Goal: Transaction & Acquisition: Book appointment/travel/reservation

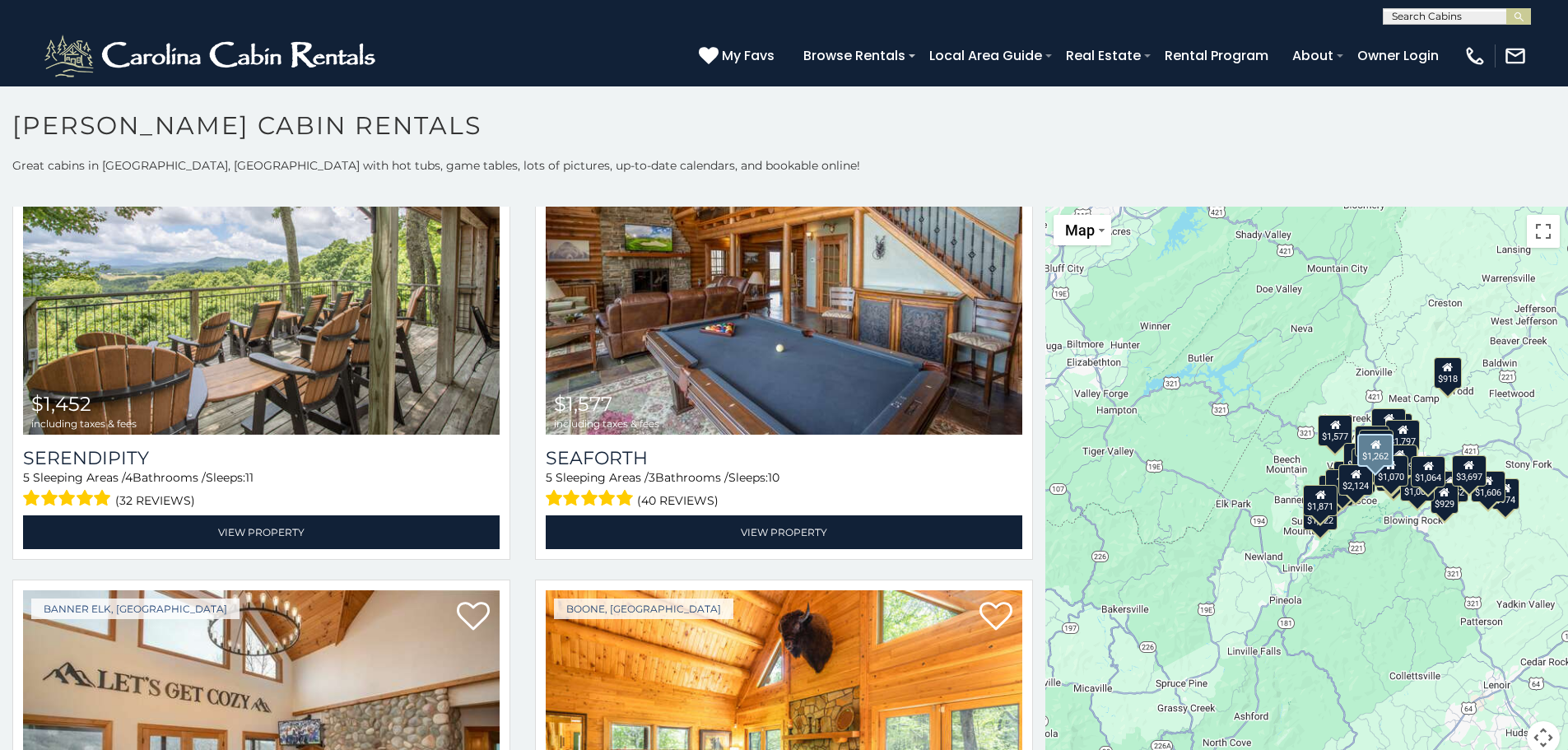
scroll to position [1647, 0]
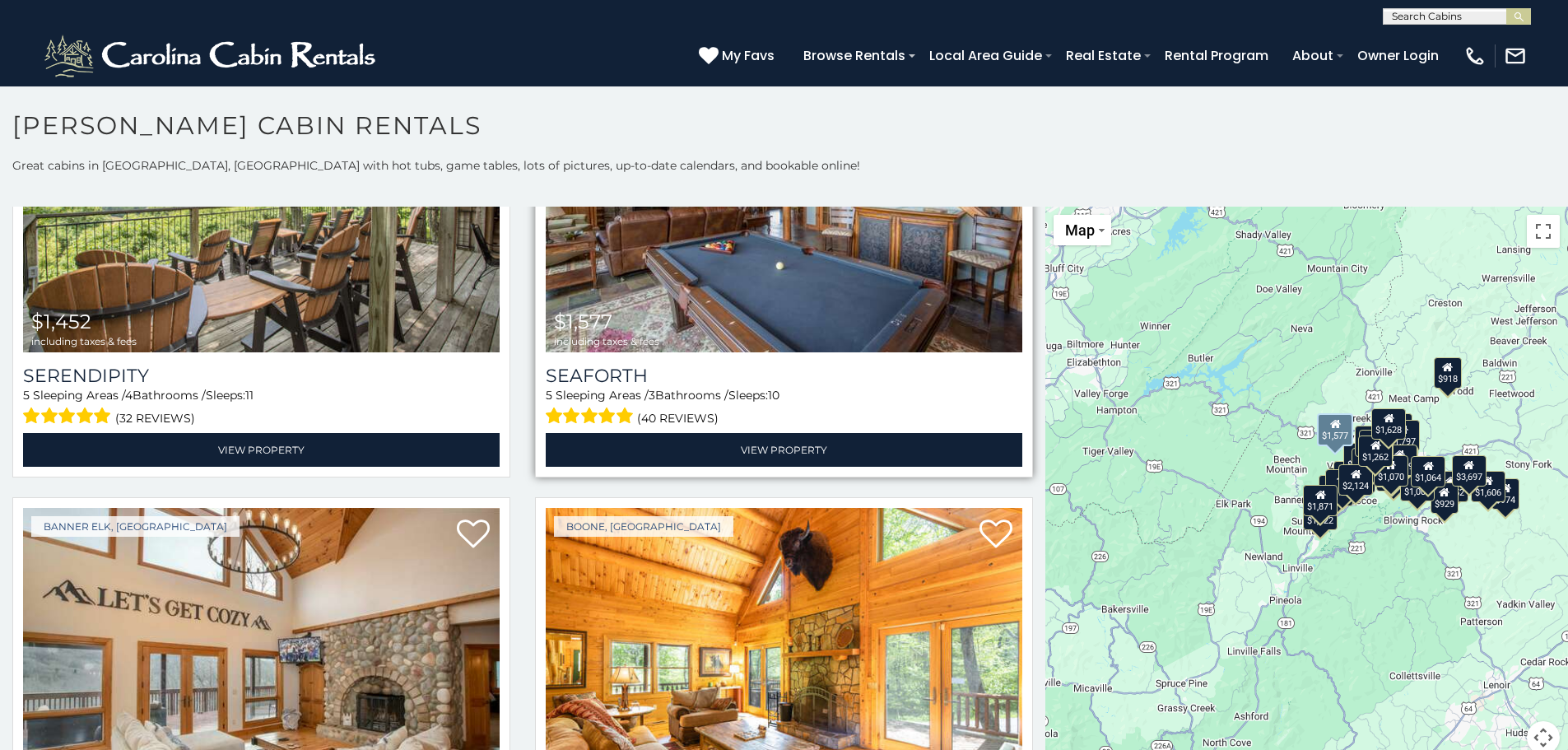
click at [705, 283] on img at bounding box center [784, 192] width 477 height 320
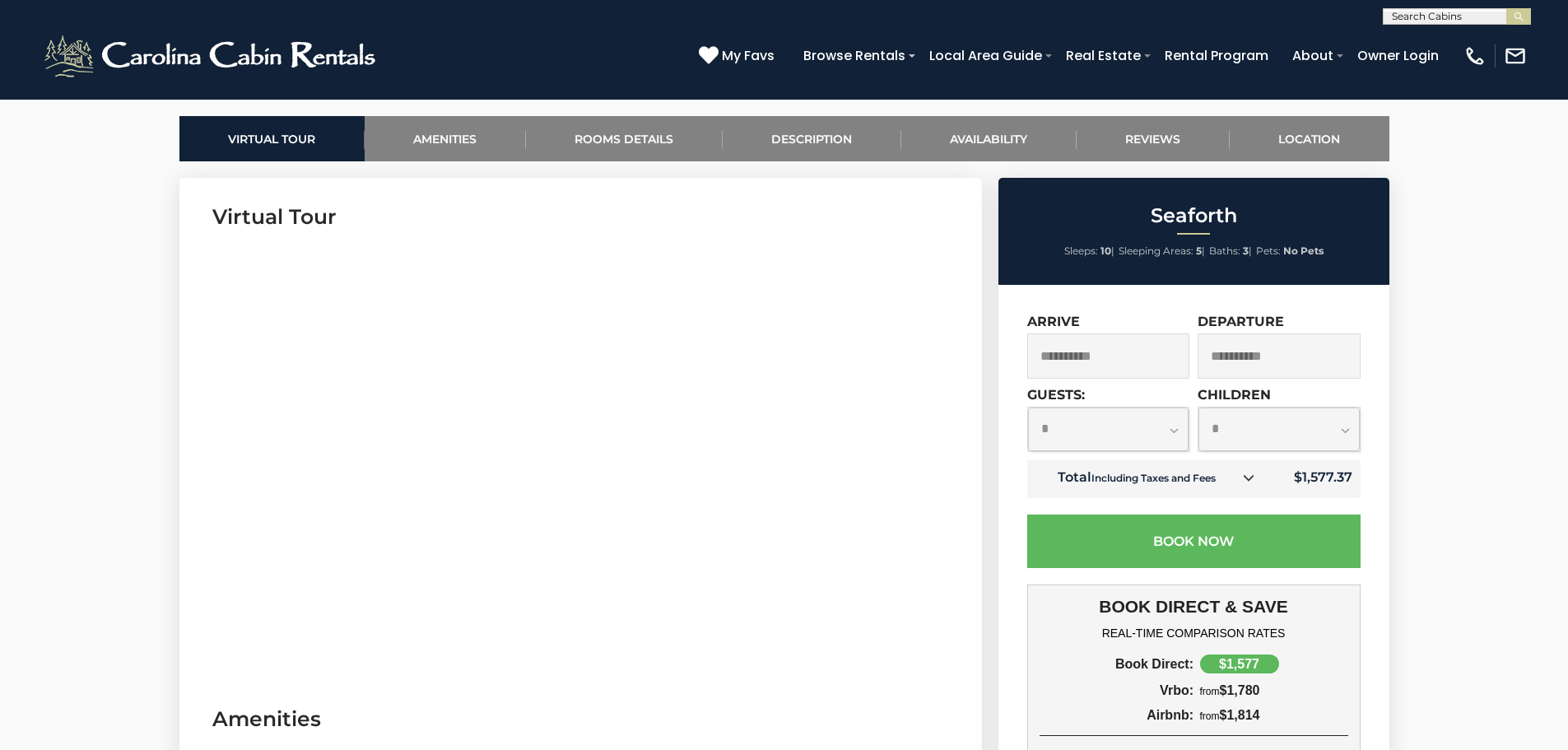
scroll to position [741, 0]
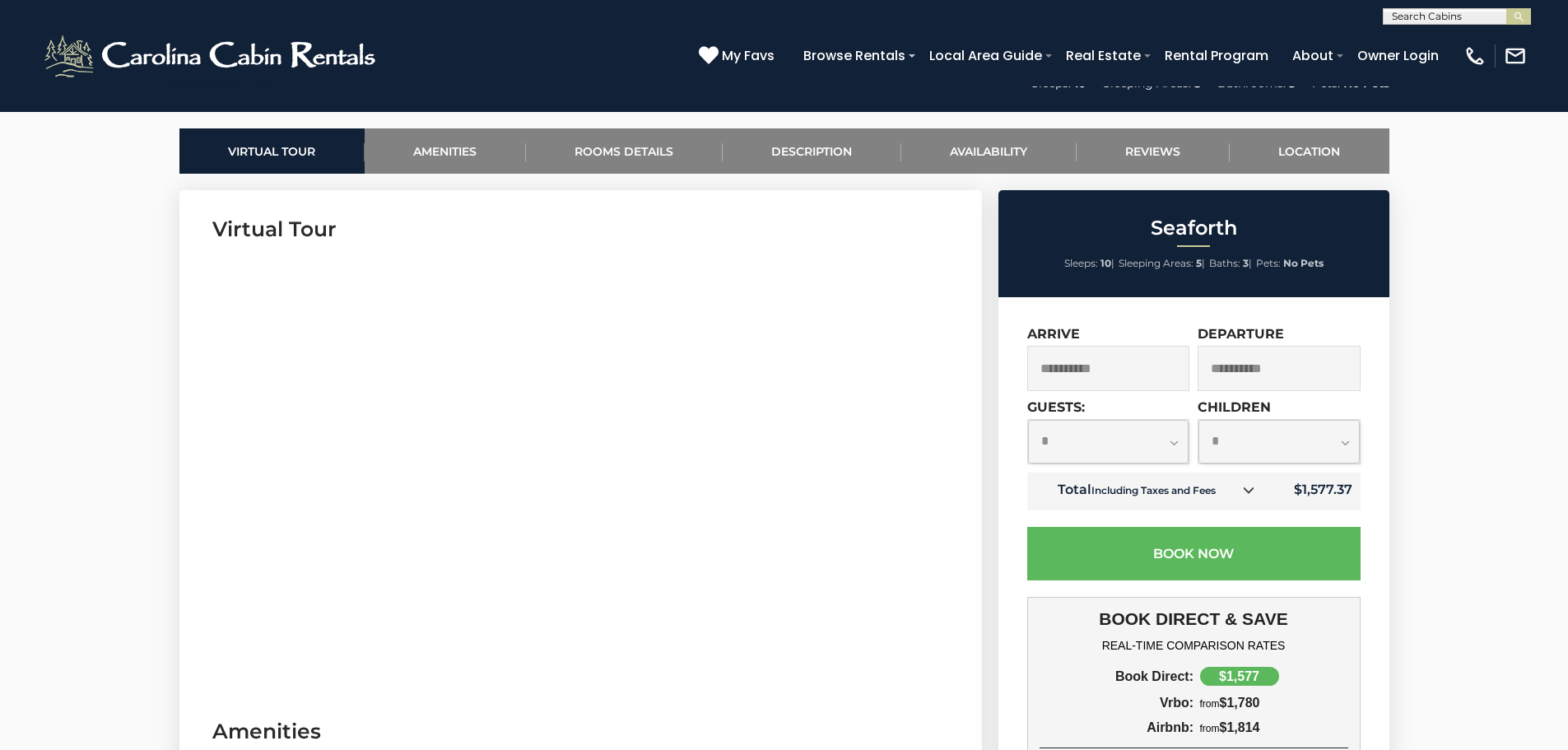
click at [1076, 376] on input "**********" at bounding box center [1108, 368] width 163 height 45
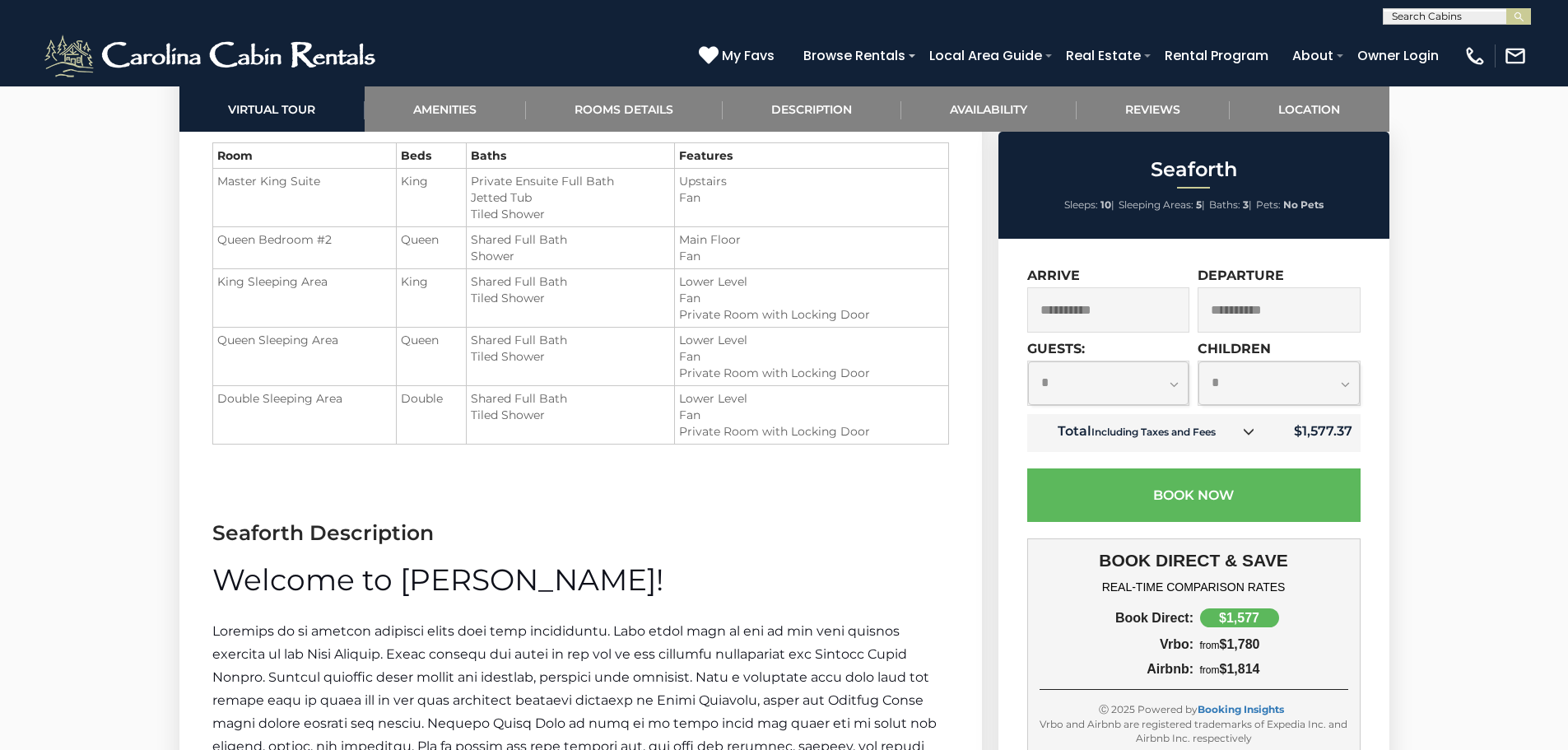
scroll to position [1894, 0]
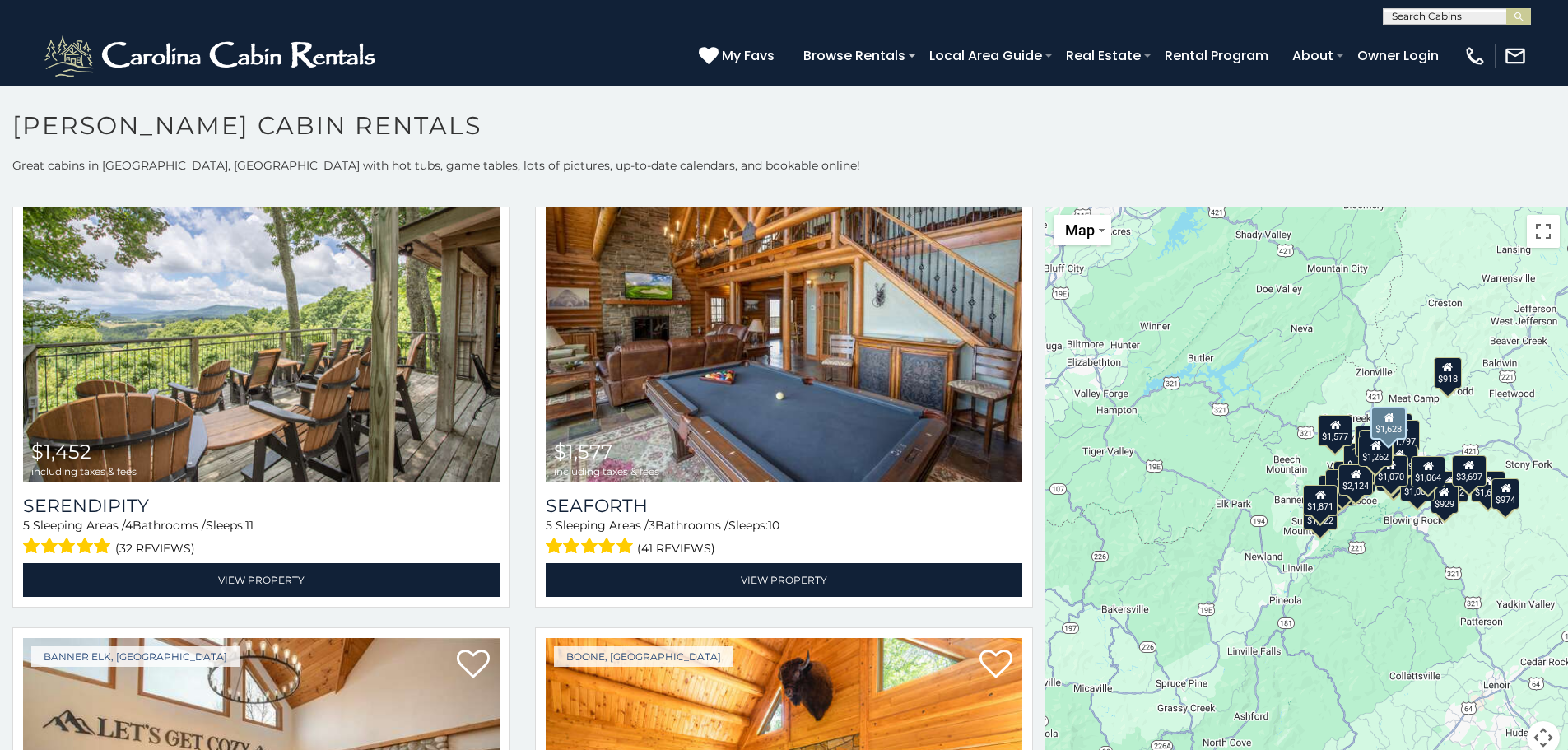
scroll to position [1482, 0]
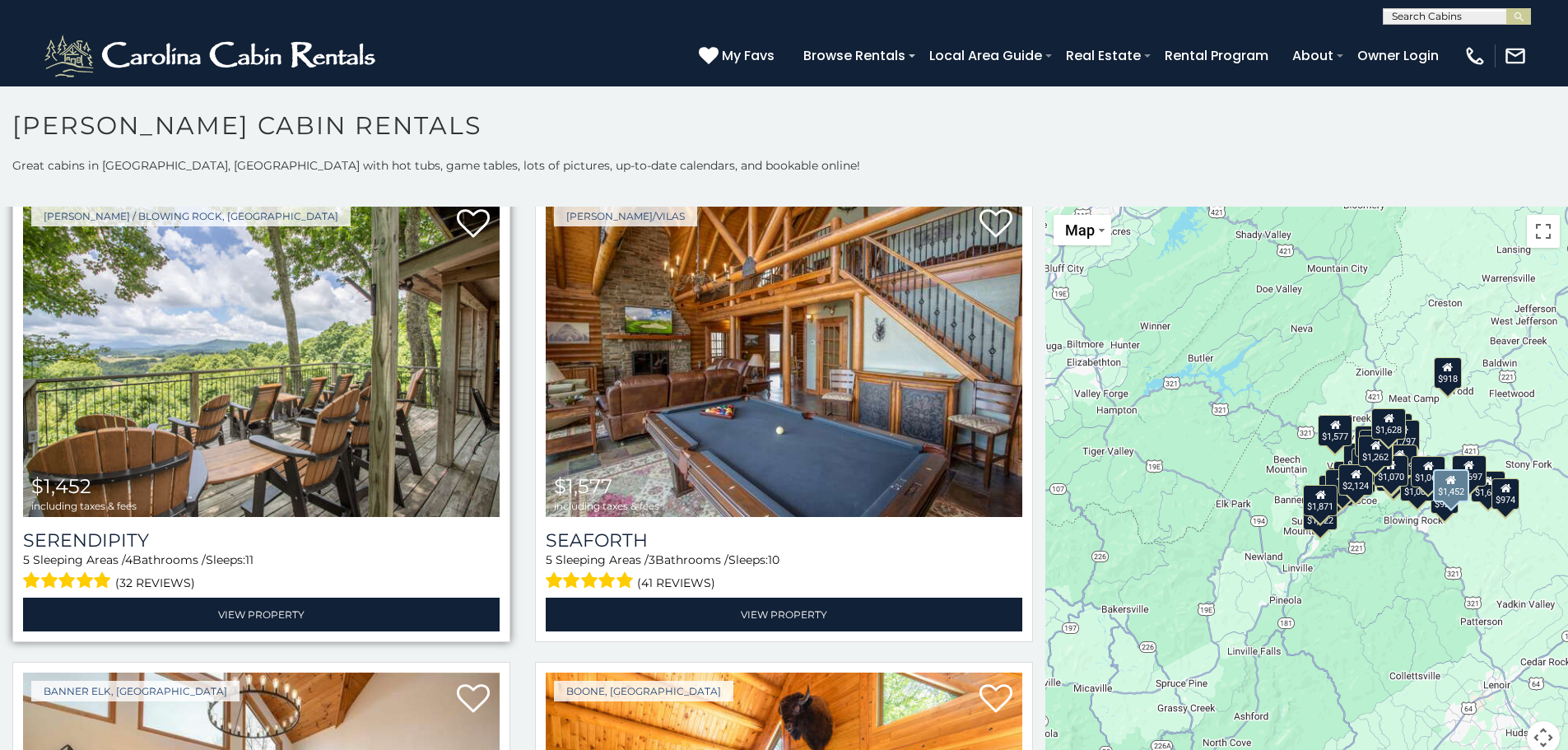
click at [277, 296] on img at bounding box center [261, 357] width 477 height 320
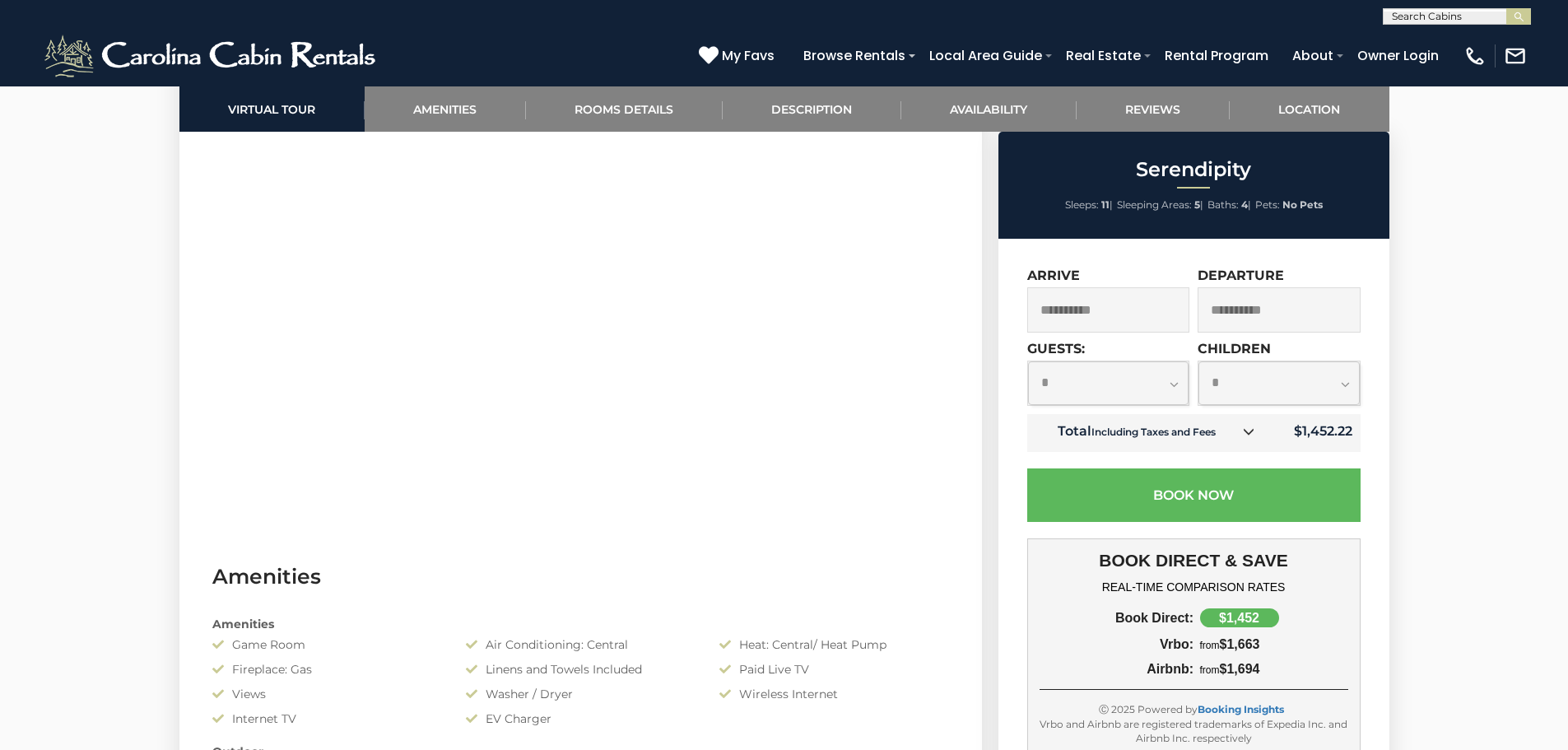
scroll to position [906, 0]
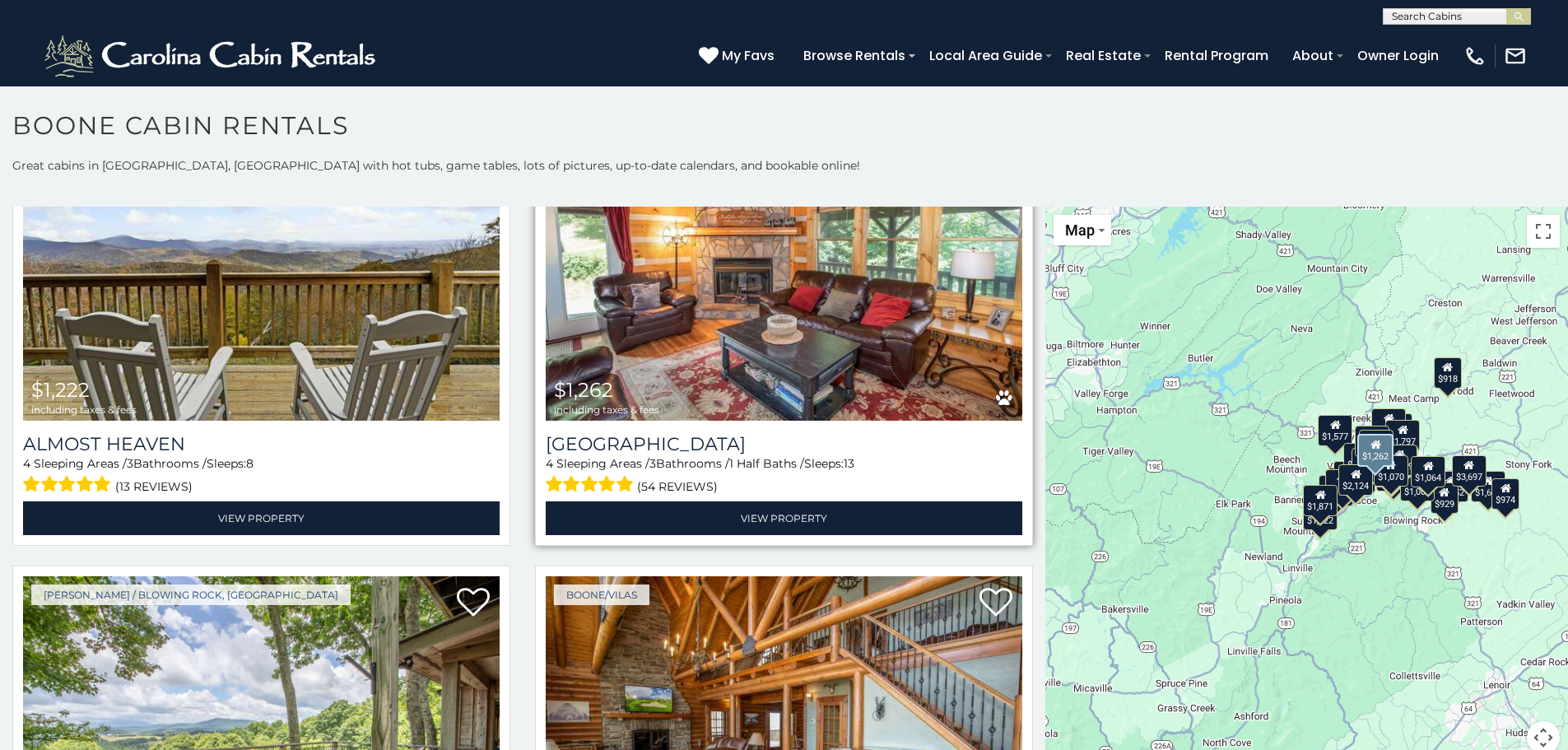
scroll to position [1317, 0]
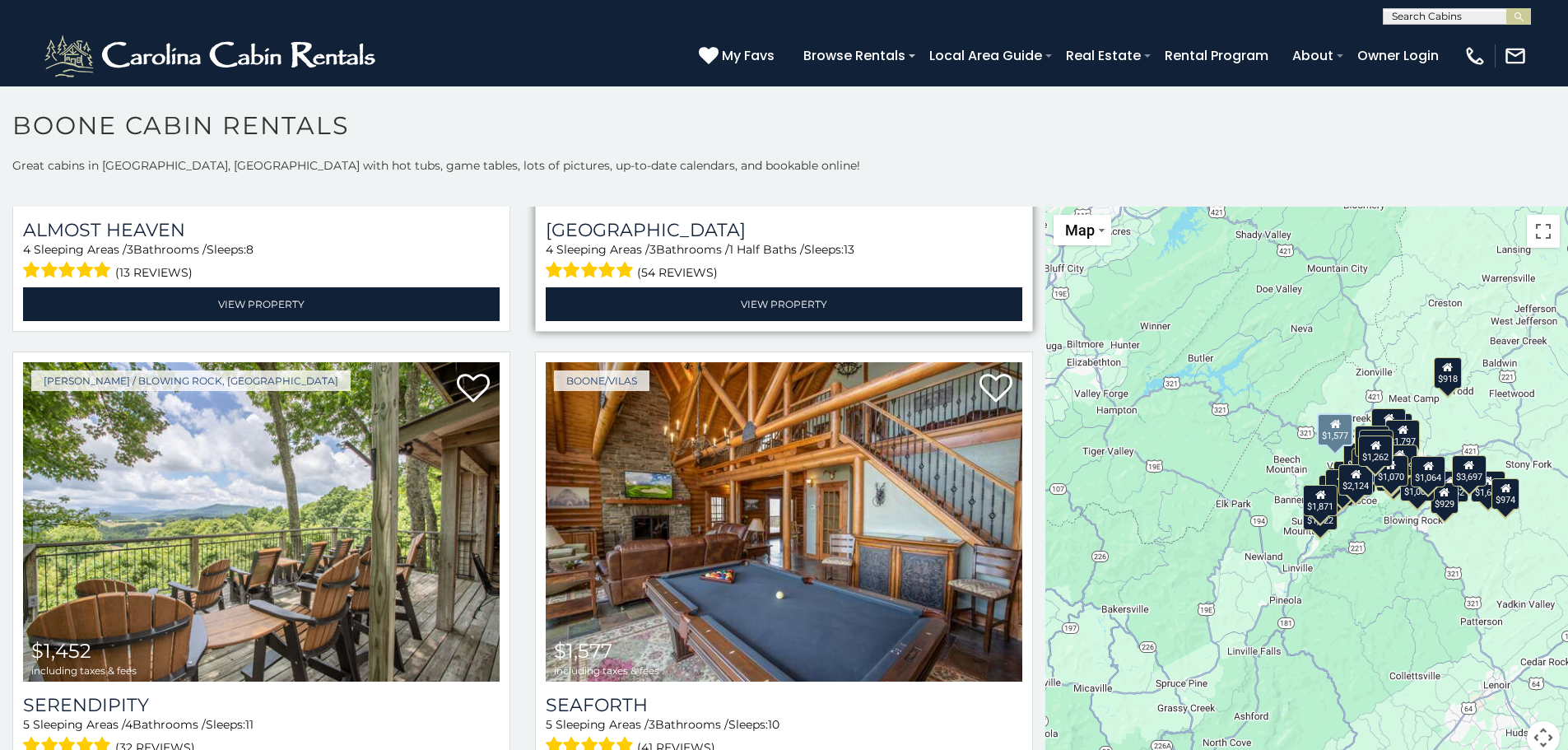
click at [727, 461] on img at bounding box center [784, 522] width 477 height 320
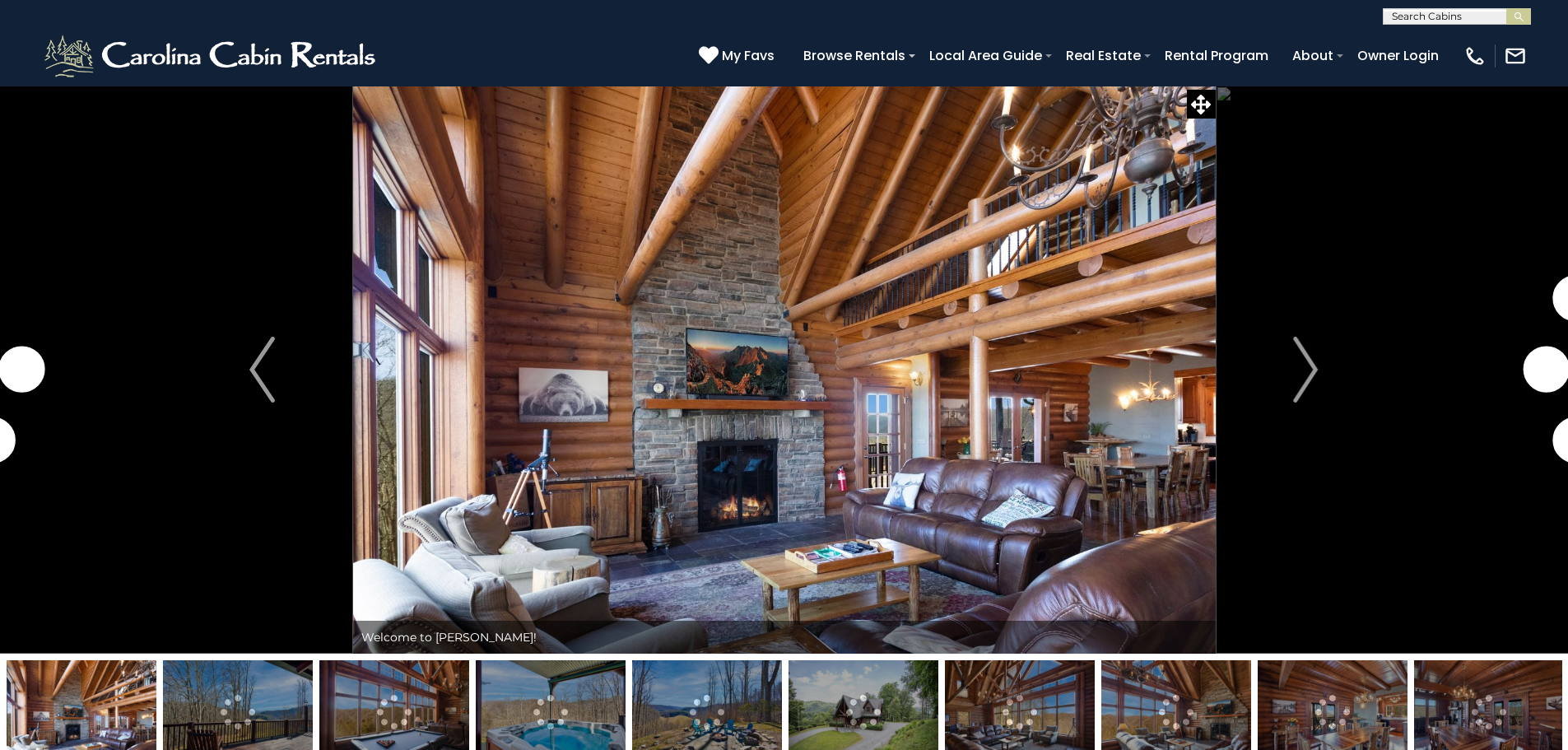
click at [963, 305] on img at bounding box center [784, 370] width 862 height 568
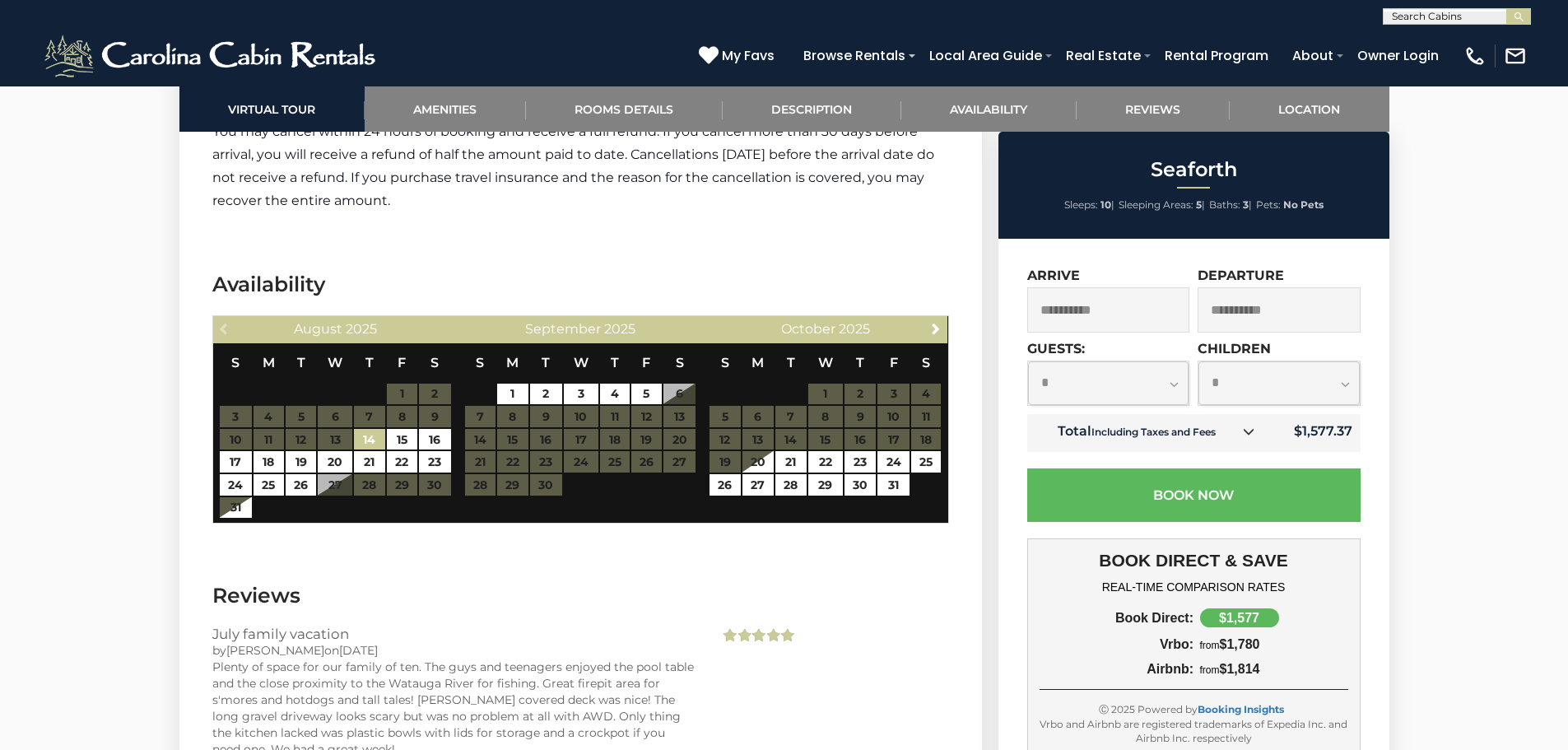
scroll to position [3788, 0]
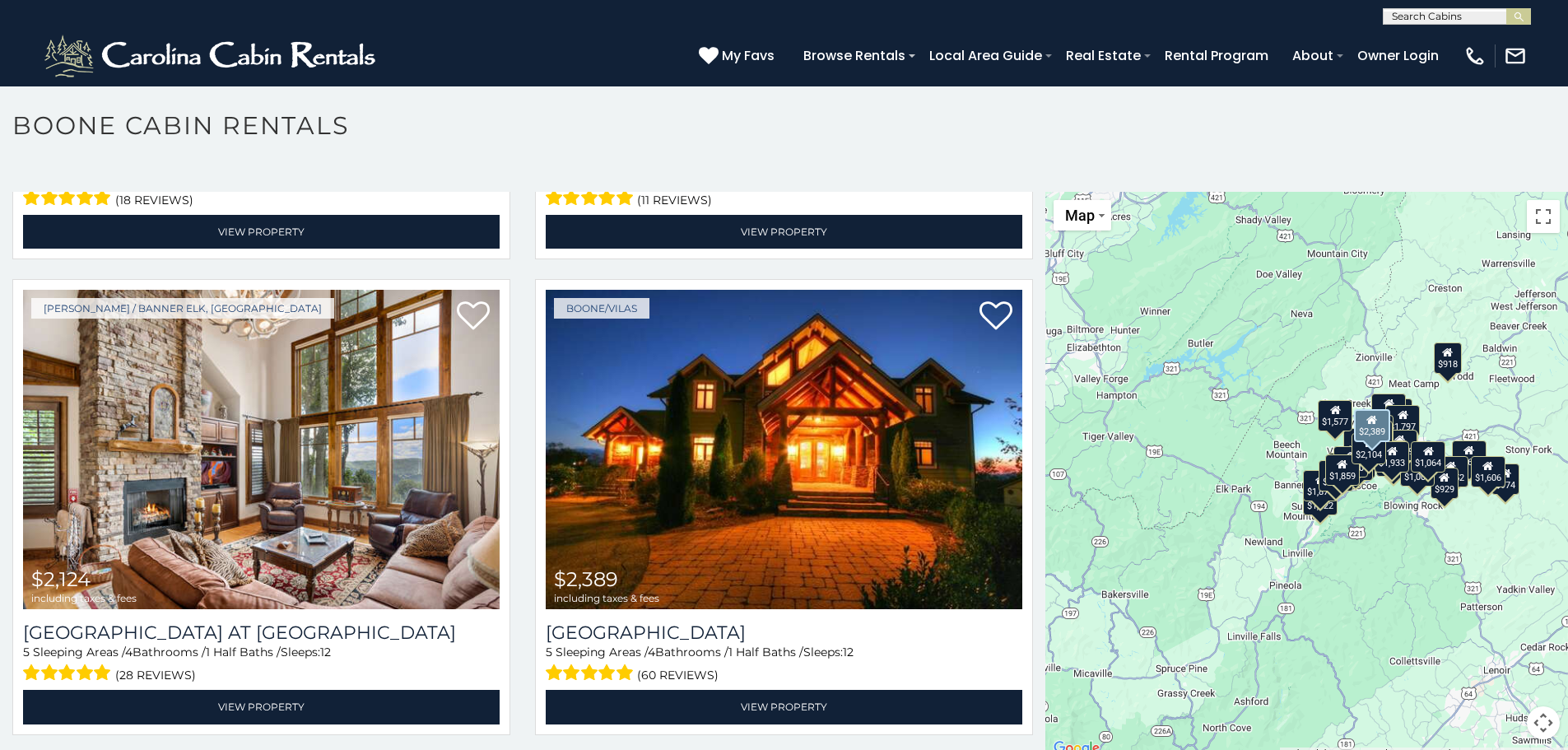
scroll to position [4693, 0]
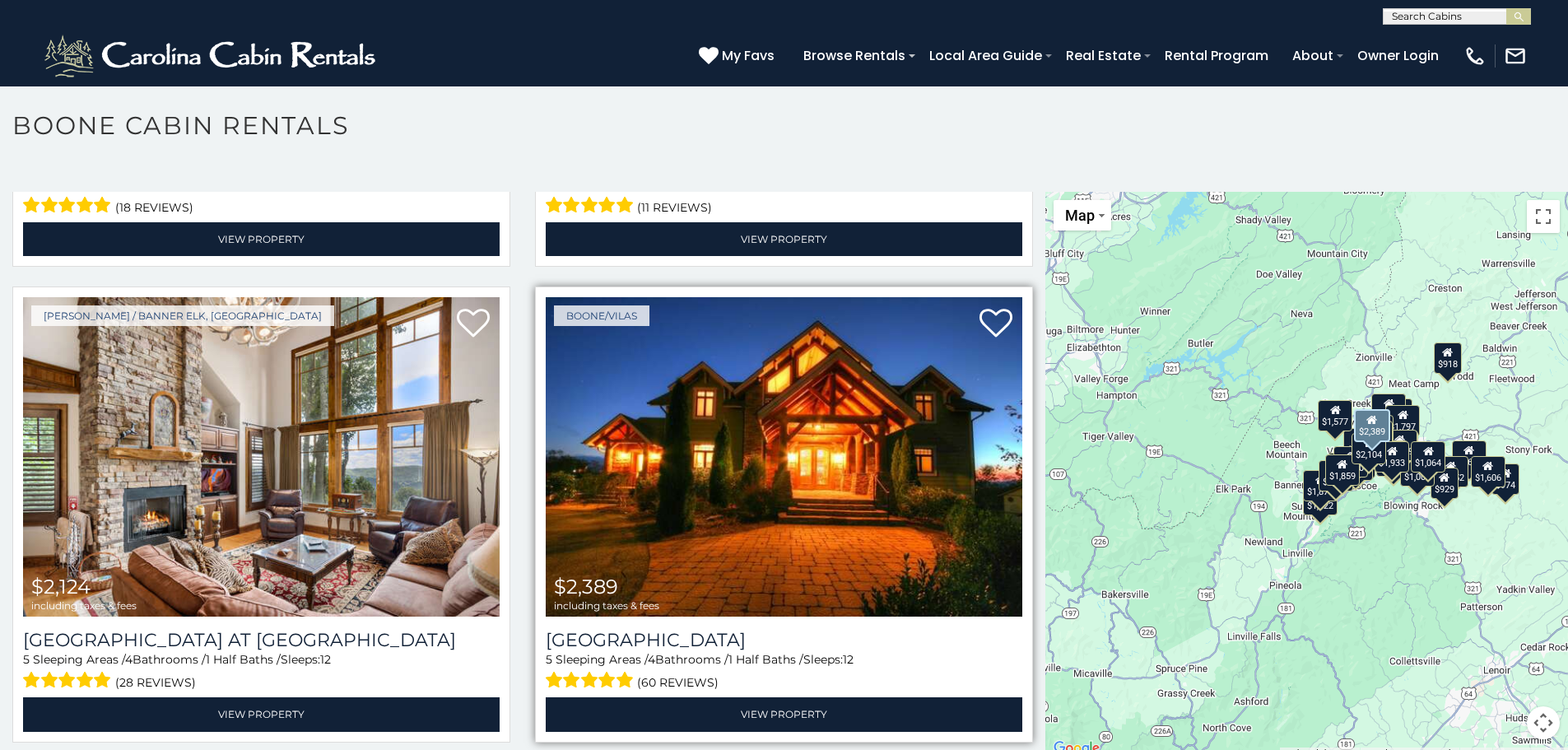
click at [757, 485] on img at bounding box center [784, 457] width 477 height 320
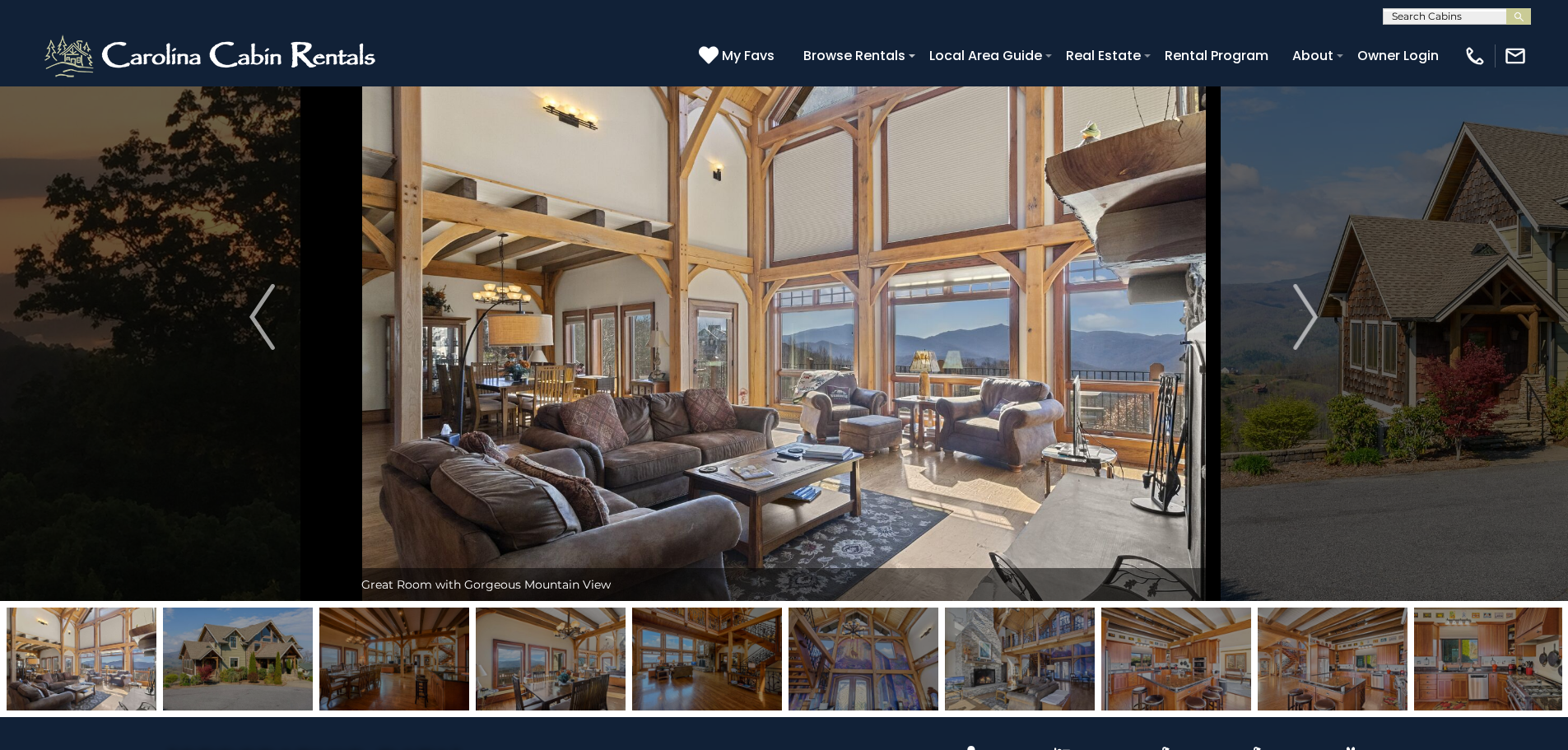
scroll to position [82, 0]
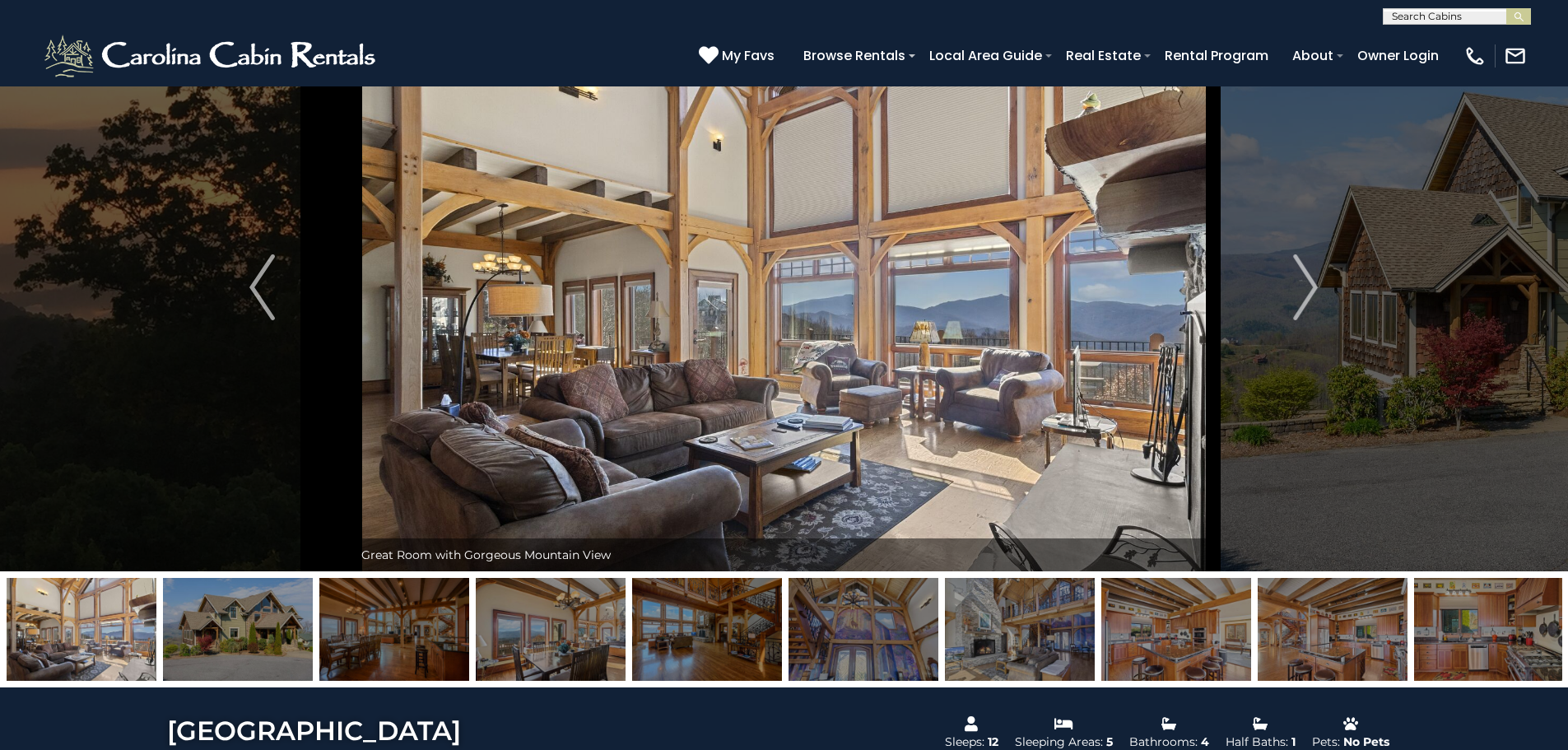
click at [775, 262] on img at bounding box center [784, 288] width 862 height 568
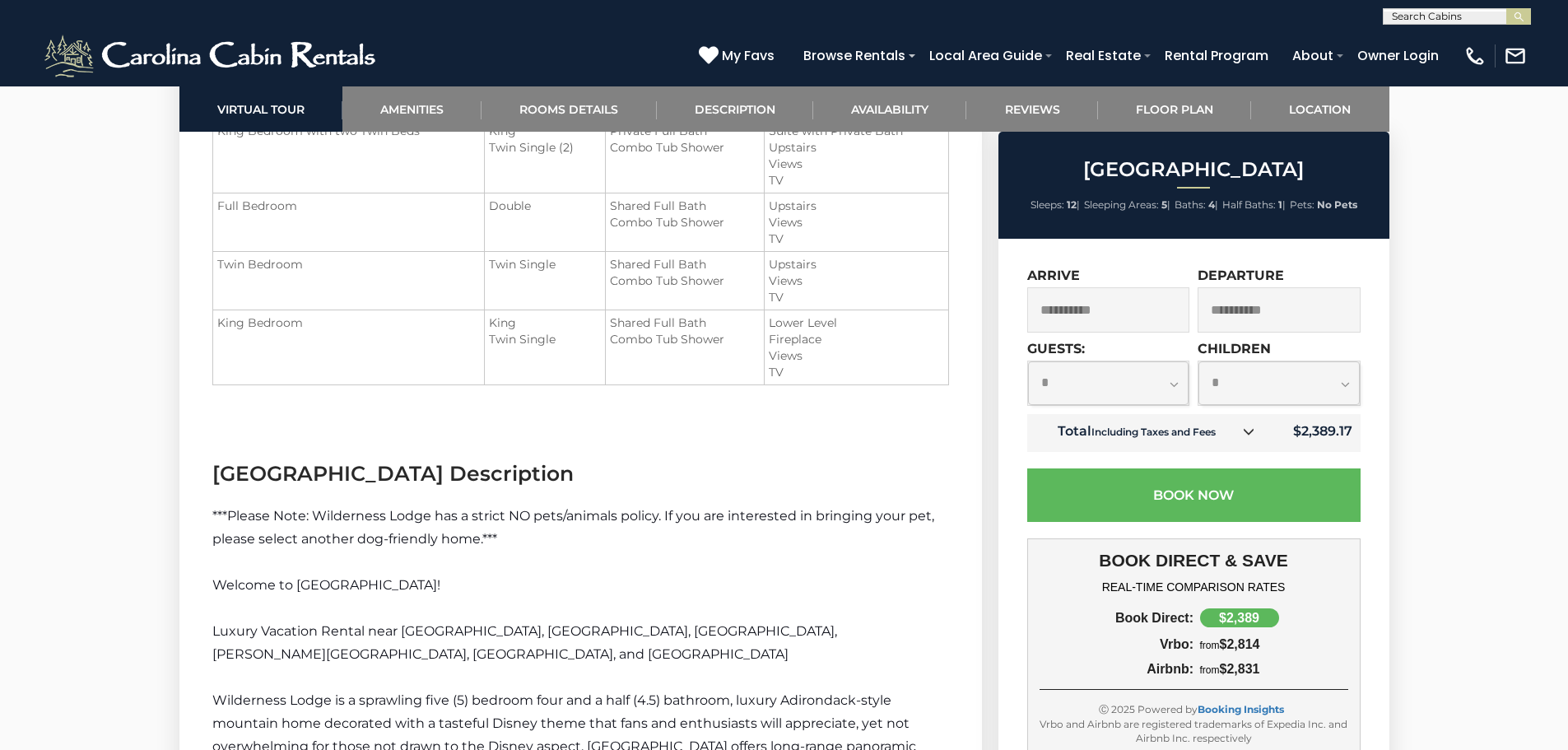
scroll to position [2141, 0]
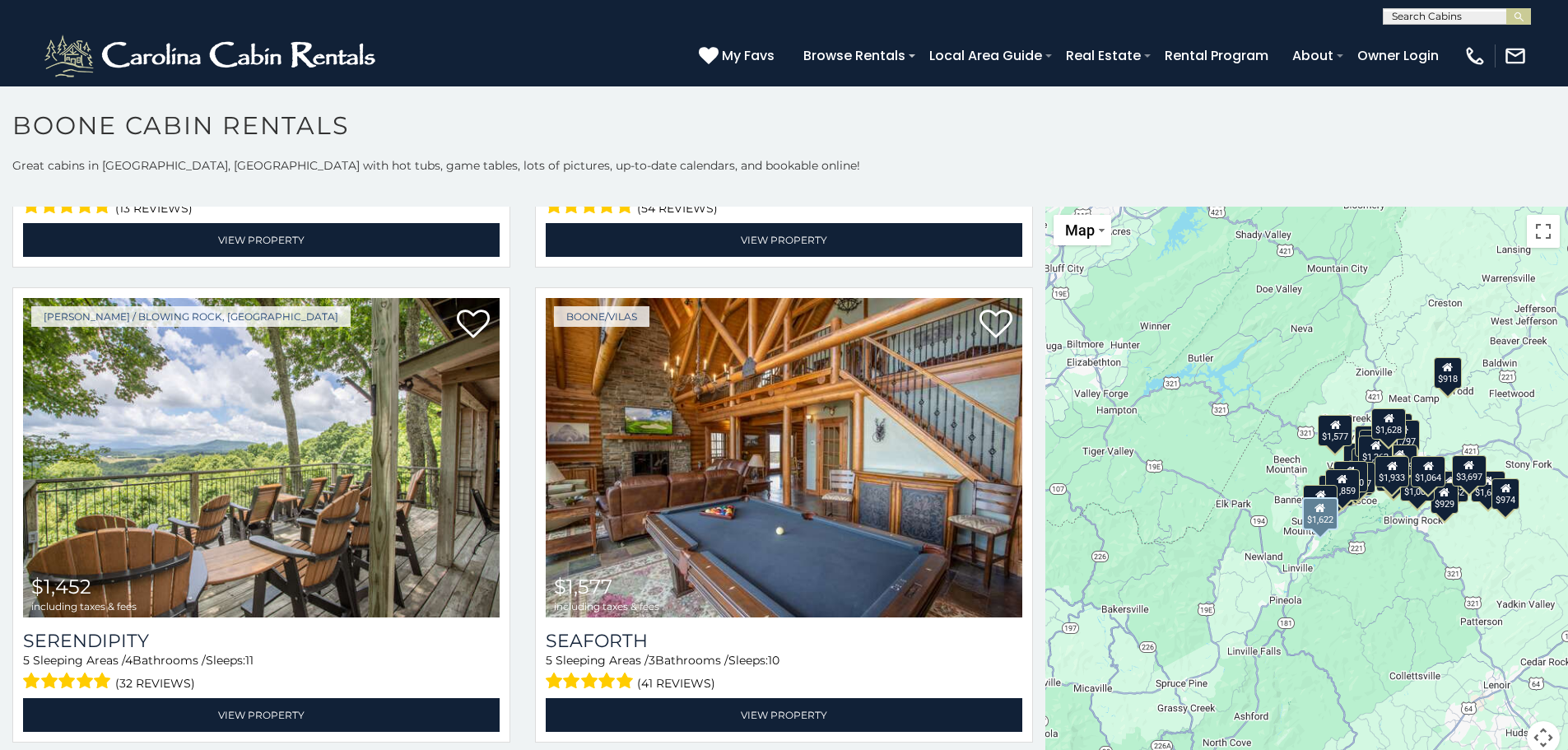
scroll to position [1317, 0]
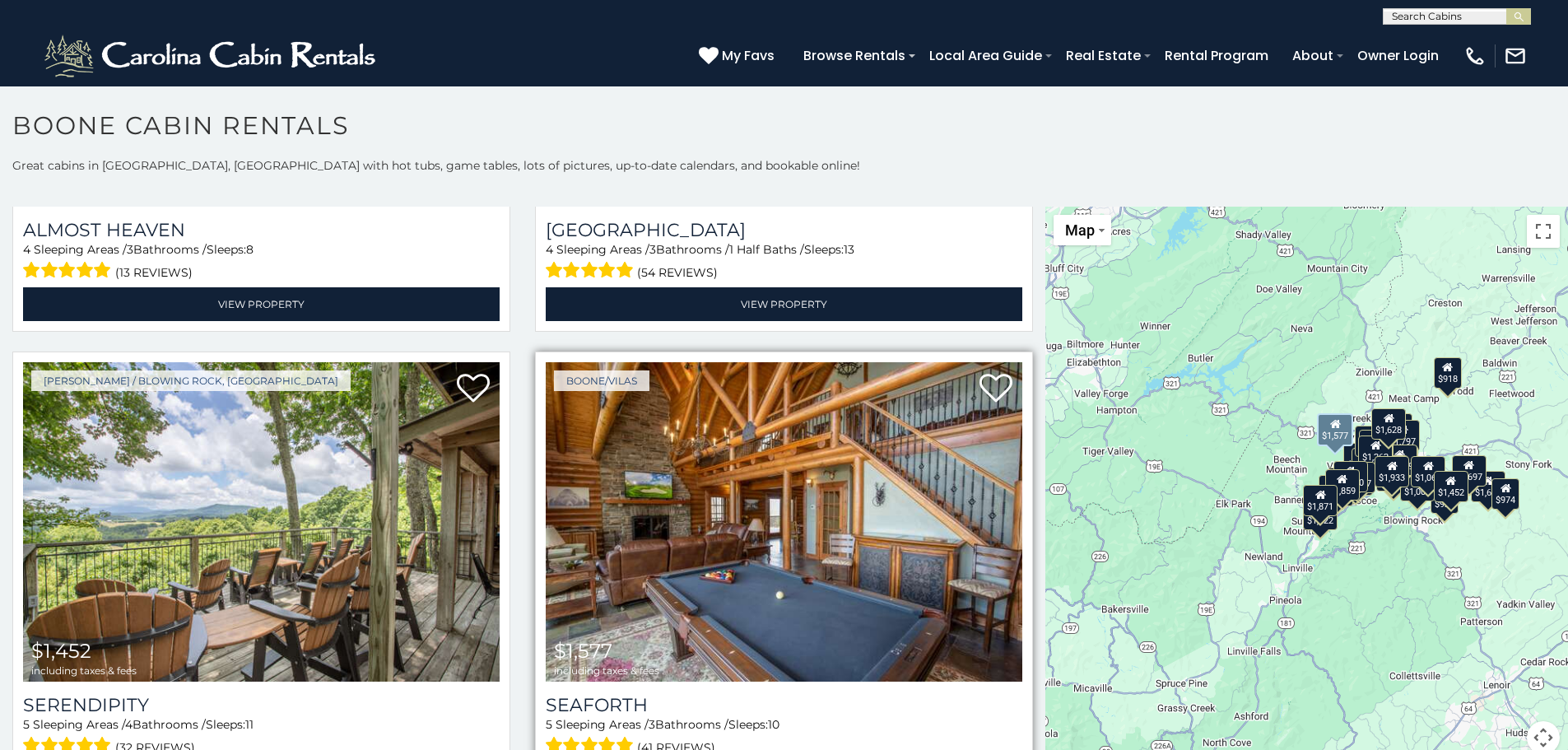
click at [709, 527] on img at bounding box center [784, 522] width 477 height 320
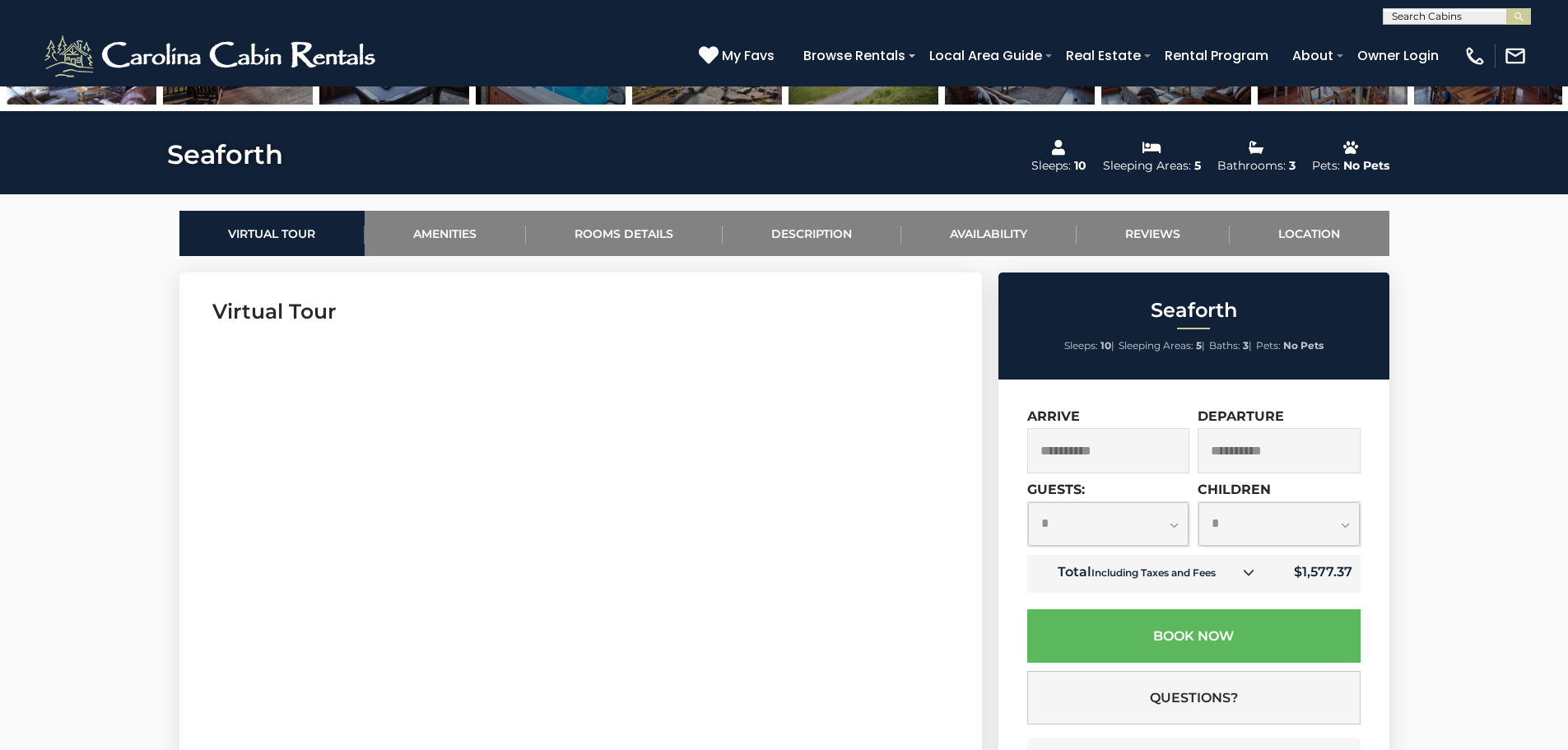
click at [1096, 450] on input "**********" at bounding box center [1108, 451] width 163 height 45
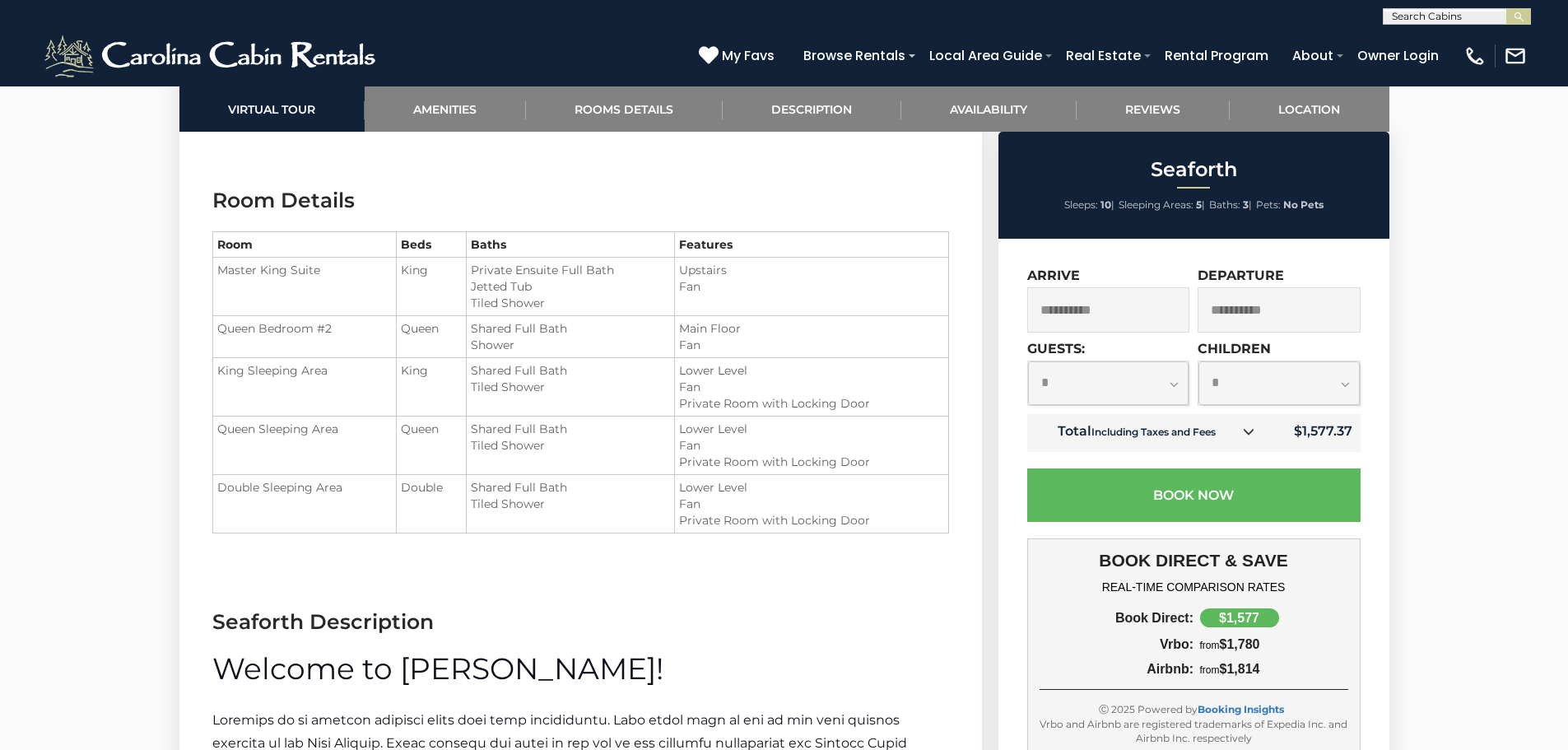
scroll to position [1894, 0]
